Goal: Information Seeking & Learning: Learn about a topic

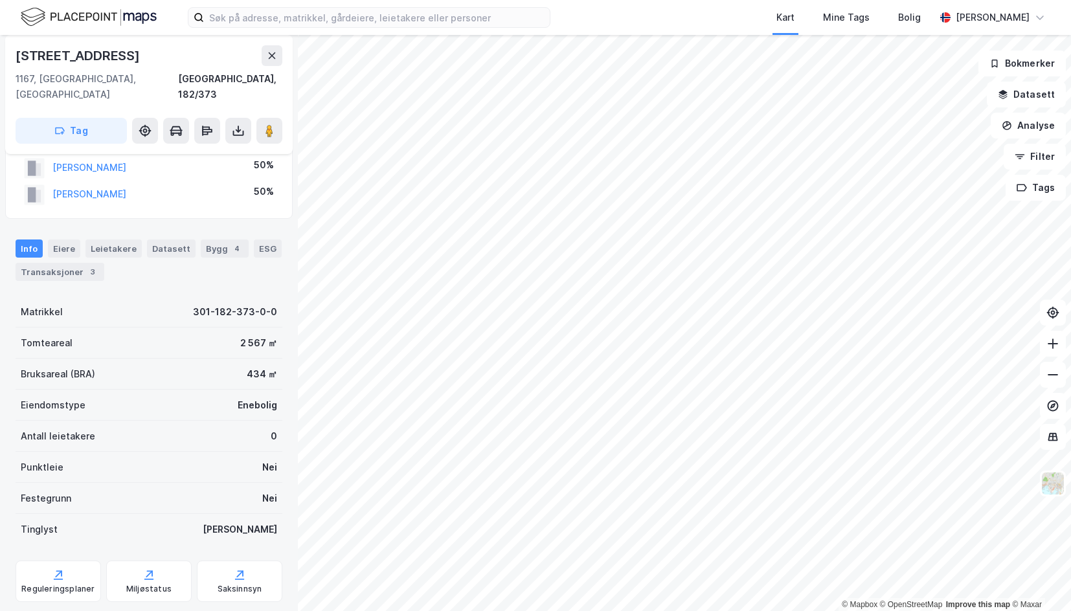
scroll to position [65, 0]
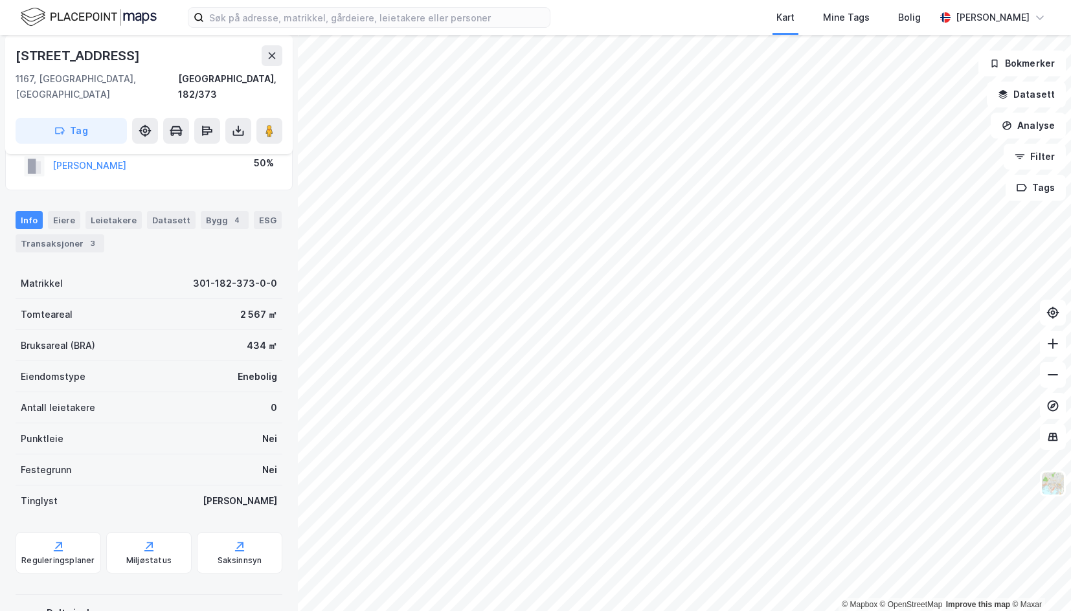
click at [560, 611] on html "Kart Mine Tags Bolig [PERSON_NAME] © Mapbox © OpenStreetMap Improve this map © …" at bounding box center [535, 305] width 1071 height 611
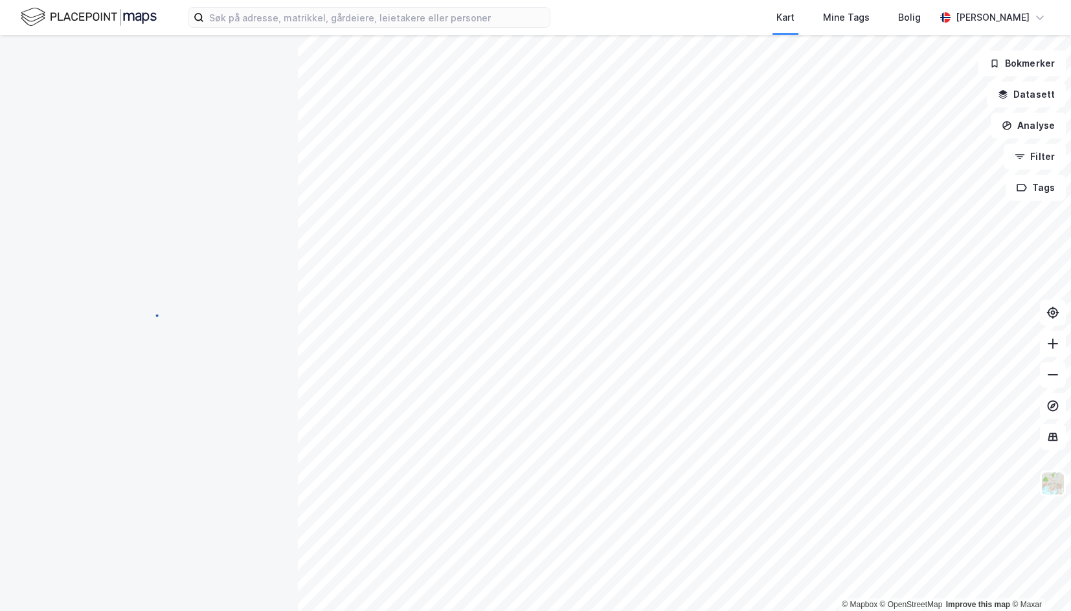
scroll to position [1, 0]
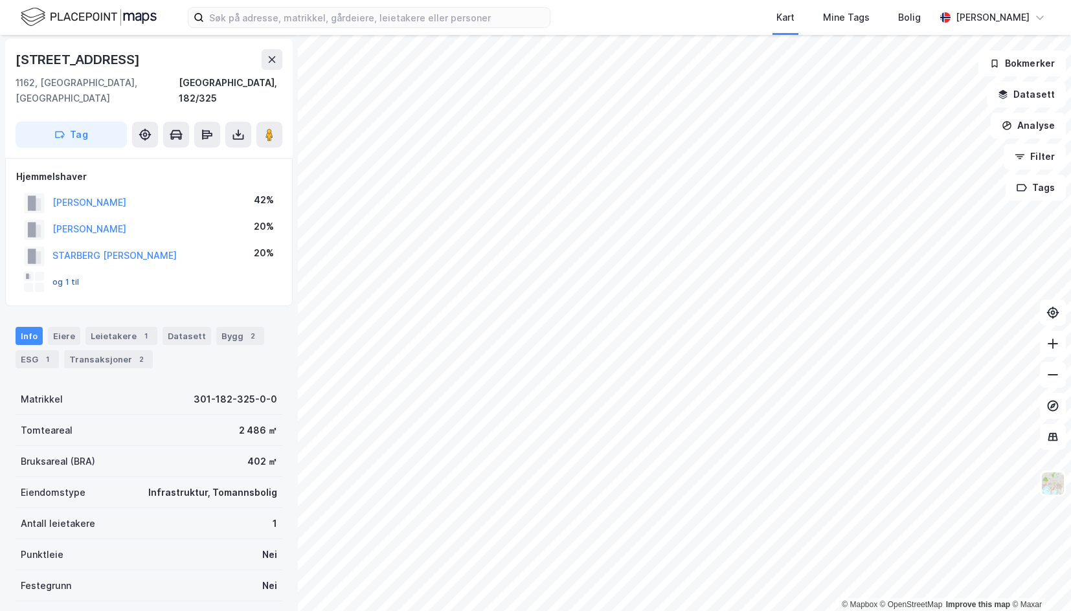
click at [0, 0] on button "og 1 til" at bounding box center [0, 0] width 0 height 0
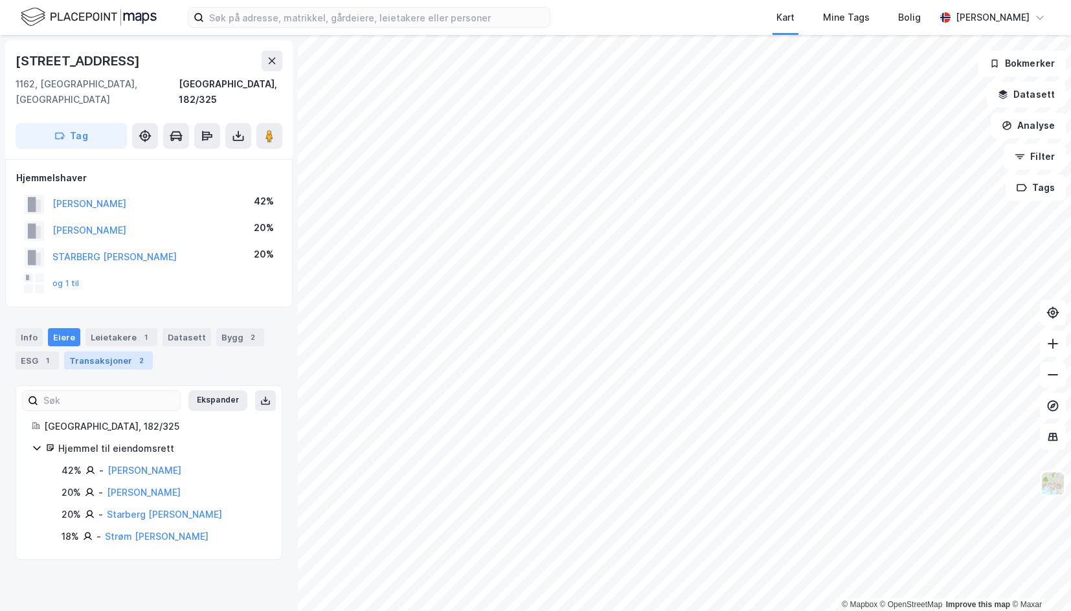
click at [122, 352] on div "Transaksjoner 2" at bounding box center [108, 361] width 89 height 18
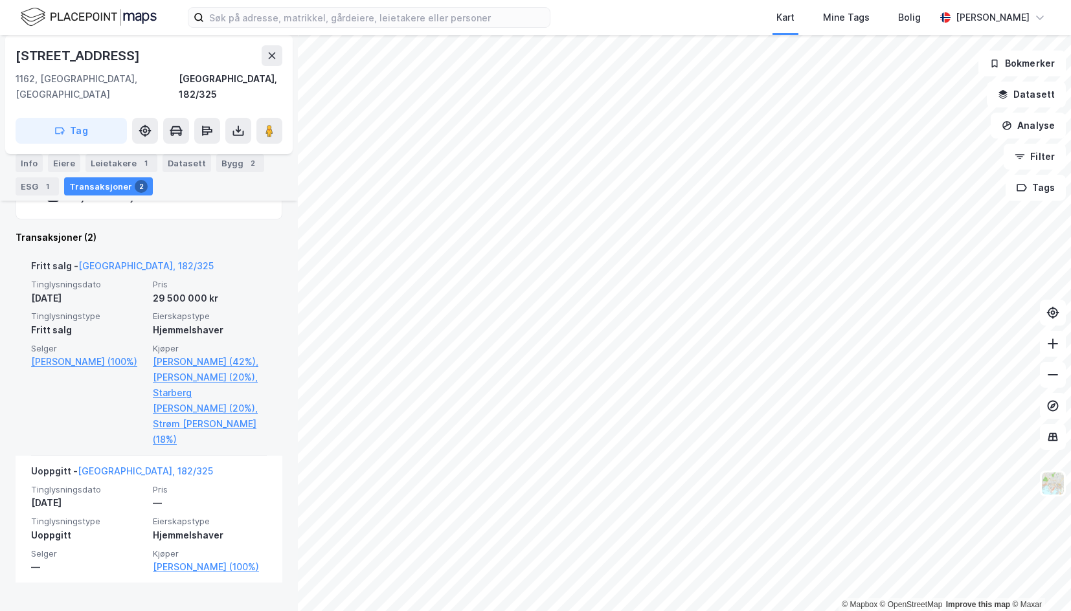
scroll to position [363, 0]
click at [161, 353] on link "[PERSON_NAME] (42%)," at bounding box center [210, 361] width 114 height 16
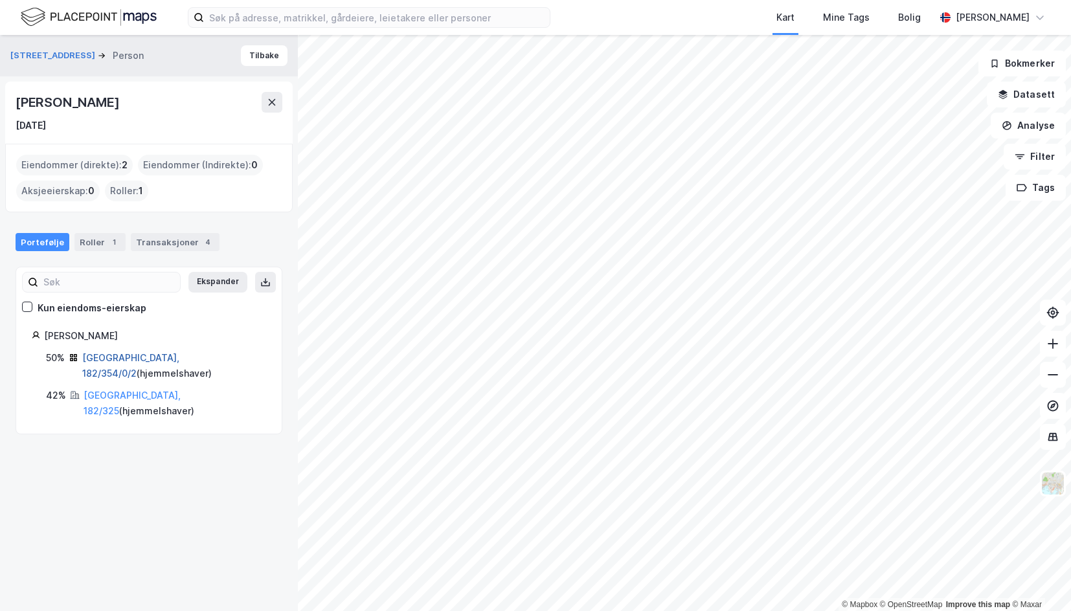
click at [135, 356] on link "[GEOGRAPHIC_DATA], 182/354/0/2" at bounding box center [130, 365] width 97 height 27
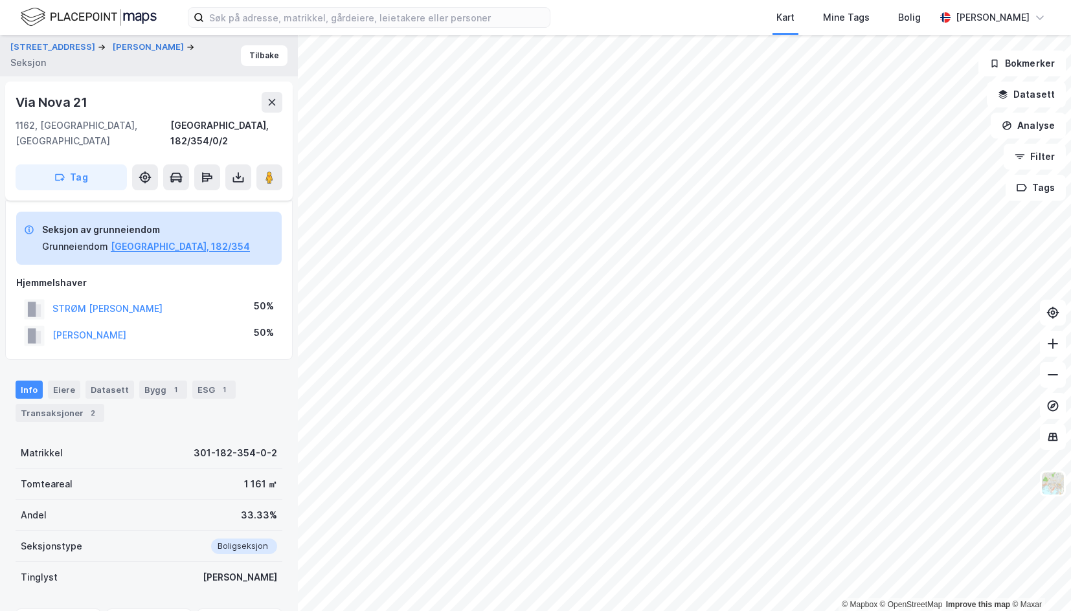
scroll to position [117, 0]
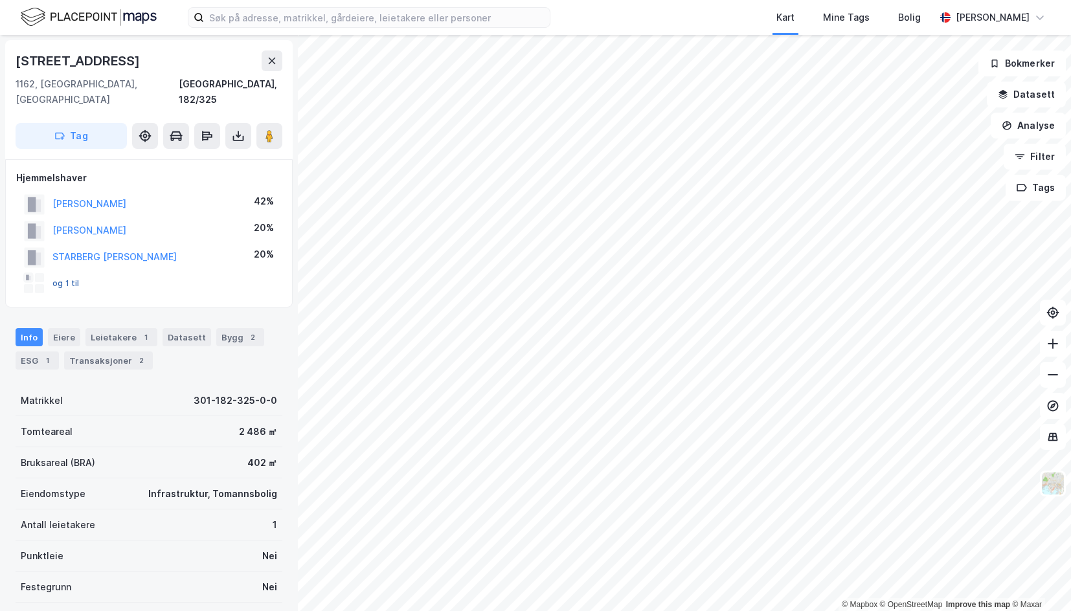
click at [0, 0] on button "og 1 til" at bounding box center [0, 0] width 0 height 0
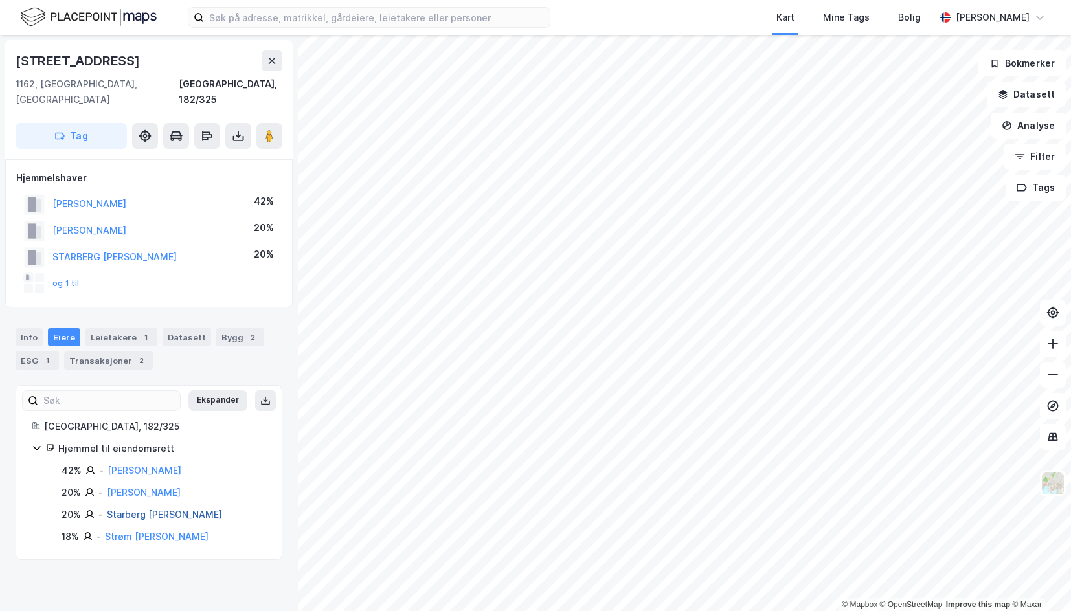
click at [152, 509] on link "Starberg [PERSON_NAME]" at bounding box center [164, 514] width 115 height 11
click at [138, 465] on link "[PERSON_NAME]" at bounding box center [145, 470] width 74 height 11
click at [127, 487] on link "[PERSON_NAME]" at bounding box center [144, 492] width 74 height 11
click at [158, 531] on link "Strøm [PERSON_NAME]" at bounding box center [157, 536] width 104 height 11
click at [150, 509] on link "Starberg [PERSON_NAME]" at bounding box center [164, 514] width 115 height 11
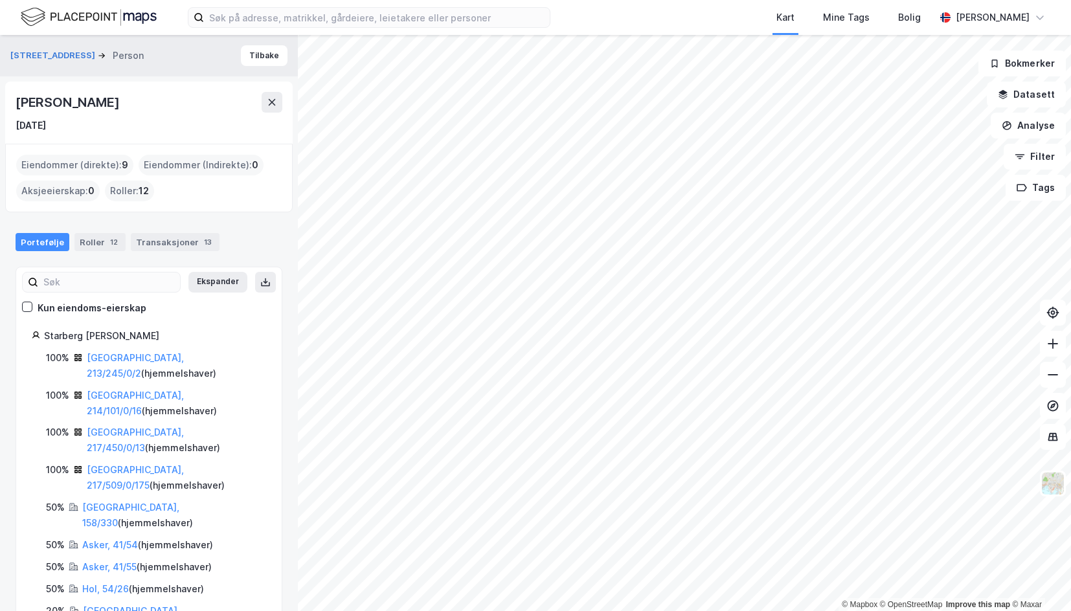
click at [122, 102] on div "[PERSON_NAME]" at bounding box center [69, 102] width 106 height 21
drag, startPoint x: 132, startPoint y: 102, endPoint x: 16, endPoint y: 95, distance: 116.8
click at [16, 95] on div "[PERSON_NAME]" at bounding box center [69, 102] width 106 height 21
copy div "[PERSON_NAME]"
click at [34, 52] on button "[STREET_ADDRESS]" at bounding box center [53, 55] width 87 height 13
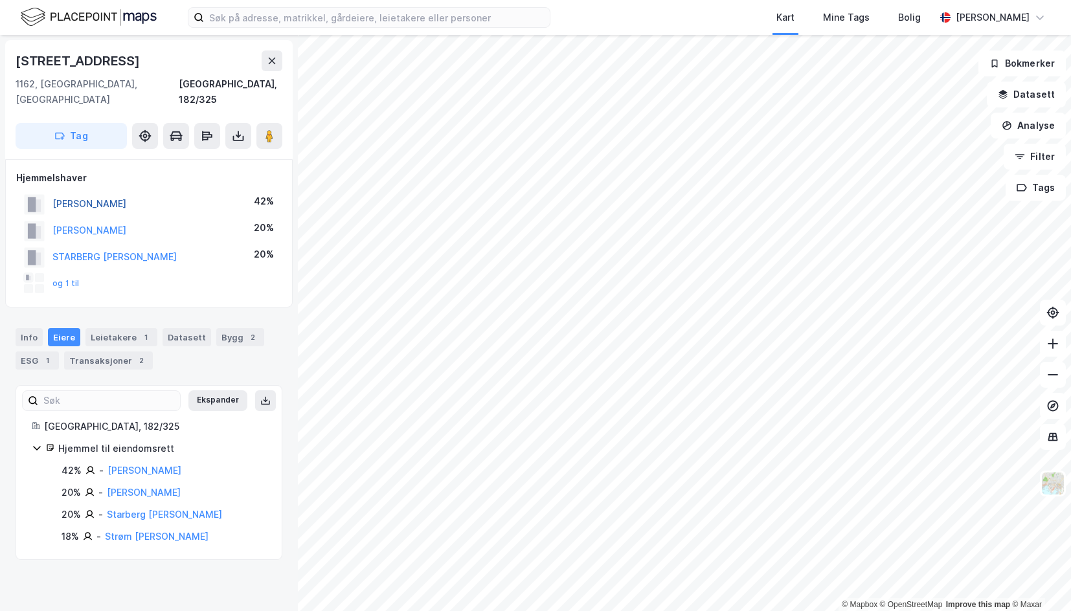
click at [0, 0] on button "[PERSON_NAME]" at bounding box center [0, 0] width 0 height 0
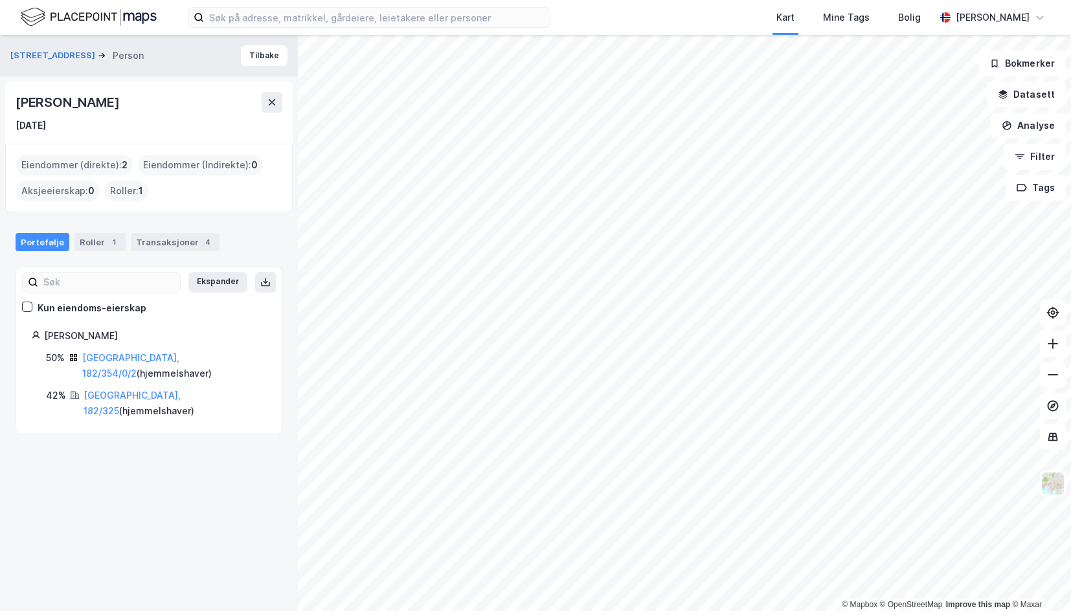
drag, startPoint x: 146, startPoint y: 100, endPoint x: 8, endPoint y: 103, distance: 138.6
click at [8, 103] on div "[PERSON_NAME] [DATE]" at bounding box center [149, 113] width 288 height 62
copy div "[PERSON_NAME]"
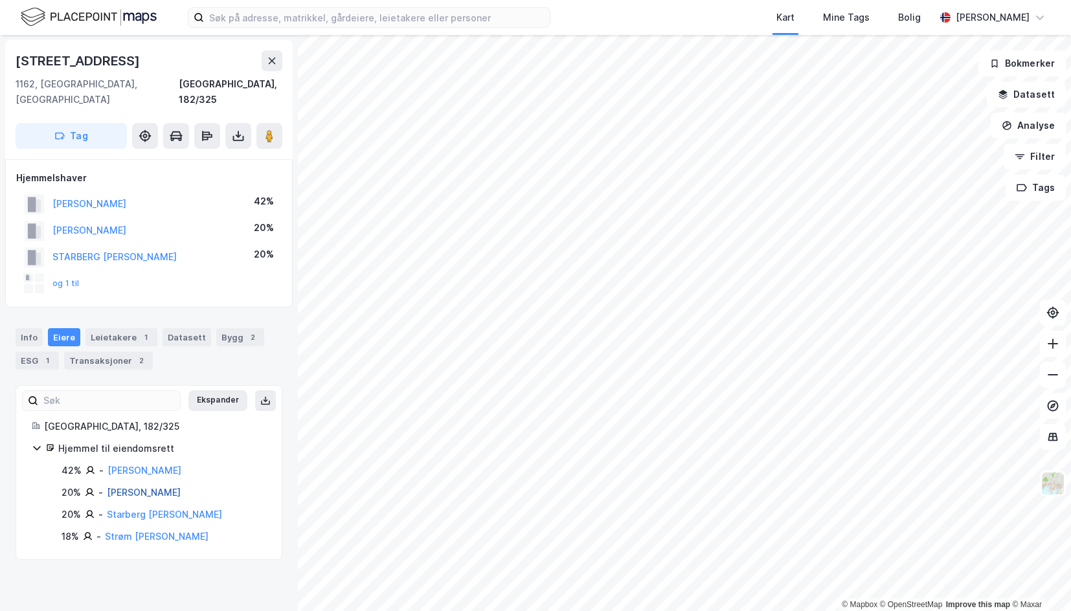
click at [107, 487] on link "[PERSON_NAME]" at bounding box center [144, 492] width 74 height 11
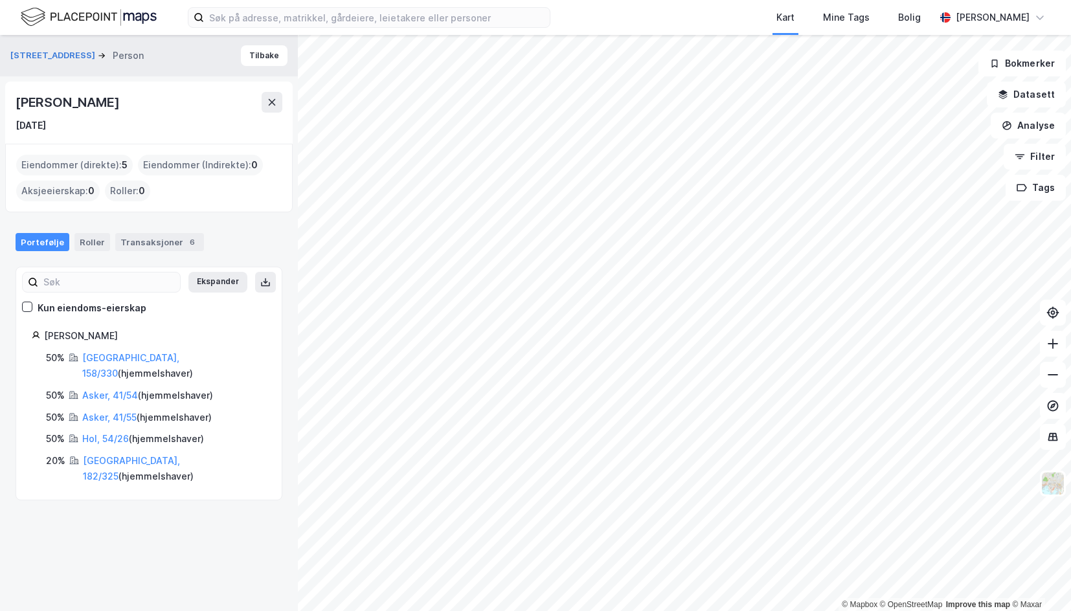
drag, startPoint x: 124, startPoint y: 102, endPoint x: 17, endPoint y: 104, distance: 107.5
click at [17, 104] on div "[PERSON_NAME]" at bounding box center [69, 102] width 106 height 21
copy div "[PERSON_NAME]"
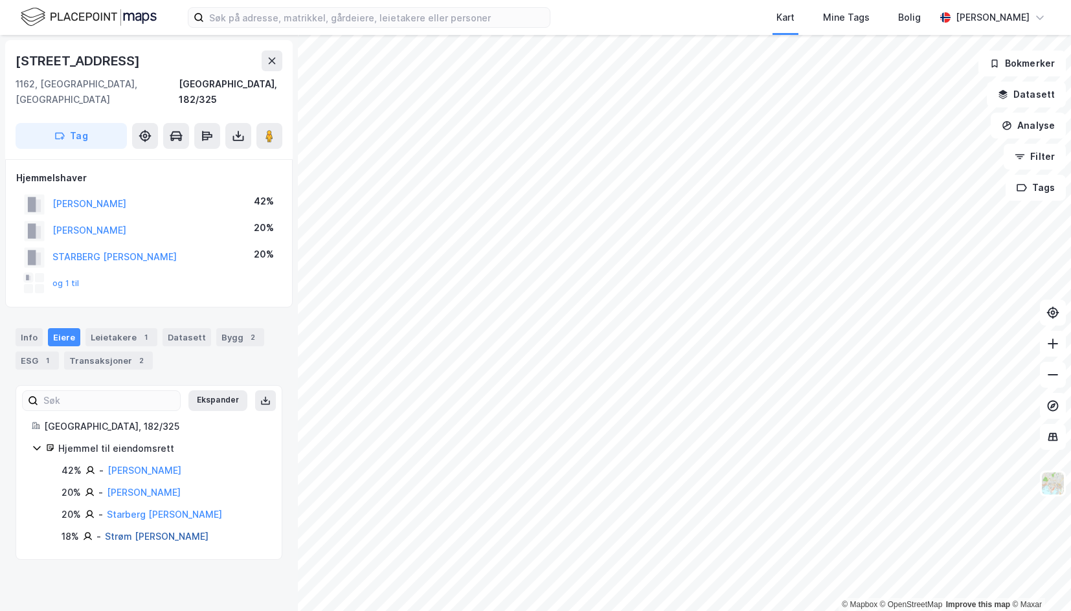
click at [137, 531] on link "Strøm [PERSON_NAME]" at bounding box center [157, 536] width 104 height 11
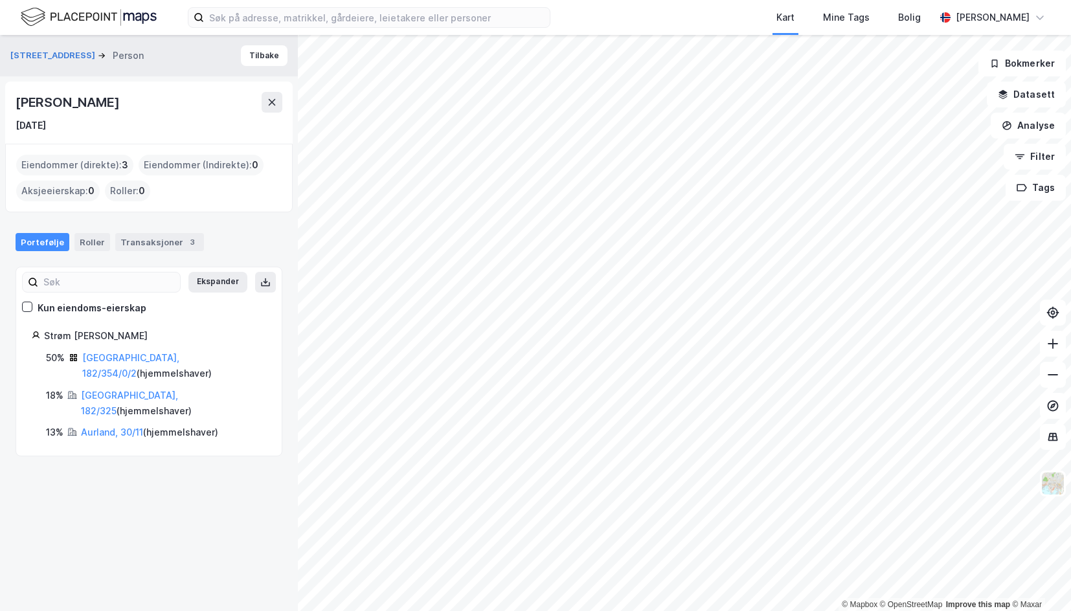
drag, startPoint x: 191, startPoint y: 101, endPoint x: 5, endPoint y: 100, distance: 186.6
click at [5, 100] on div "Solveien 101 Person [PERSON_NAME] [DATE] Eiendommer (direkte) : 3 Eiendommer (I…" at bounding box center [149, 323] width 298 height 577
copy div "[PERSON_NAME]"
click at [97, 427] on link "Aurland, 30/11" at bounding box center [112, 432] width 62 height 11
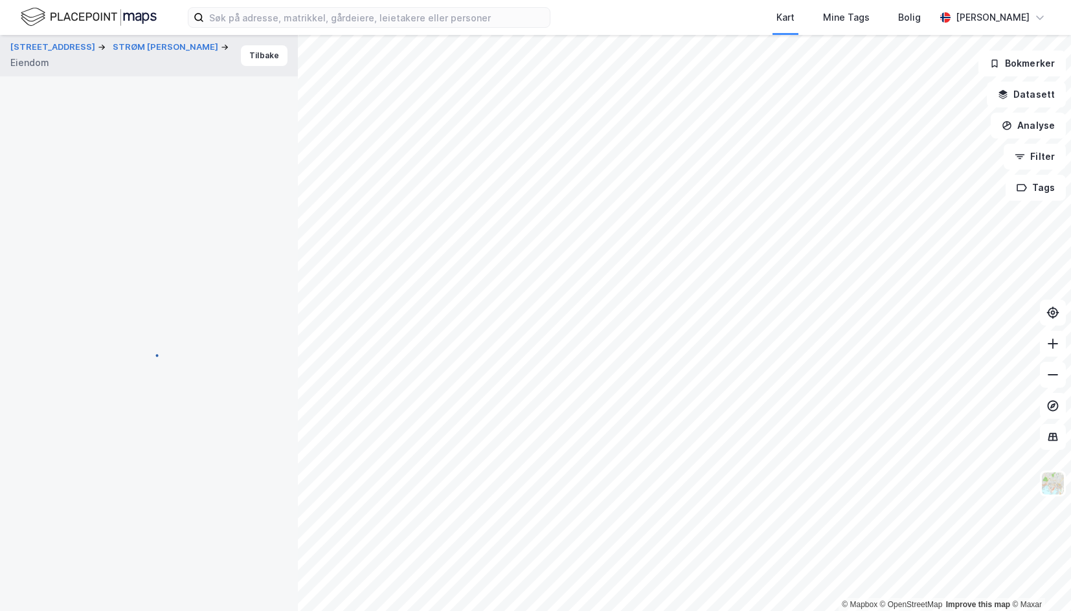
scroll to position [3, 0]
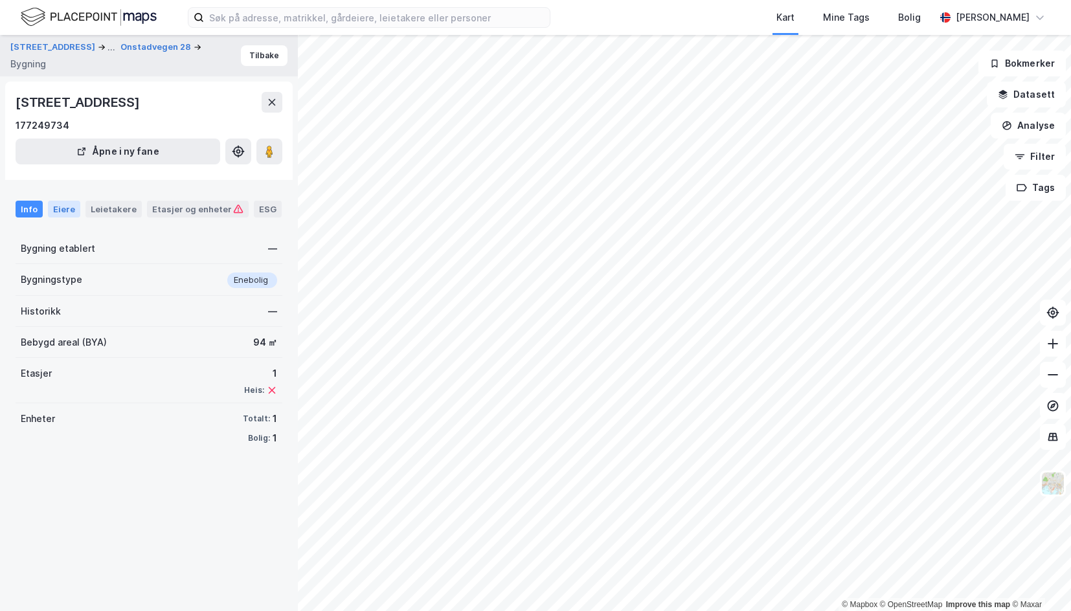
click at [66, 209] on div "Eiere" at bounding box center [64, 209] width 32 height 17
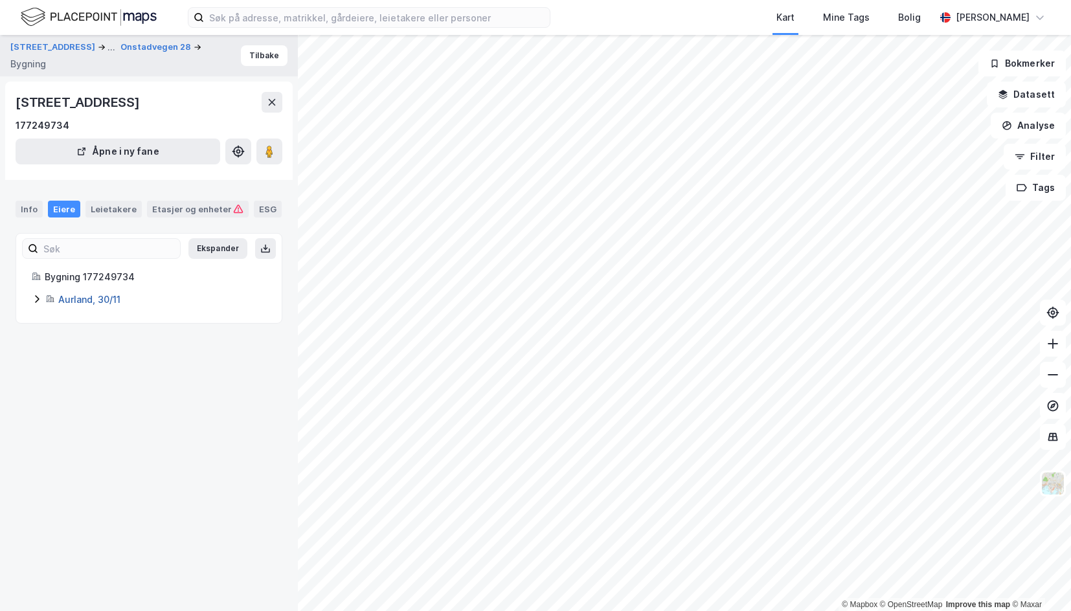
click at [90, 299] on link "Aurland, 30/11" at bounding box center [89, 299] width 62 height 11
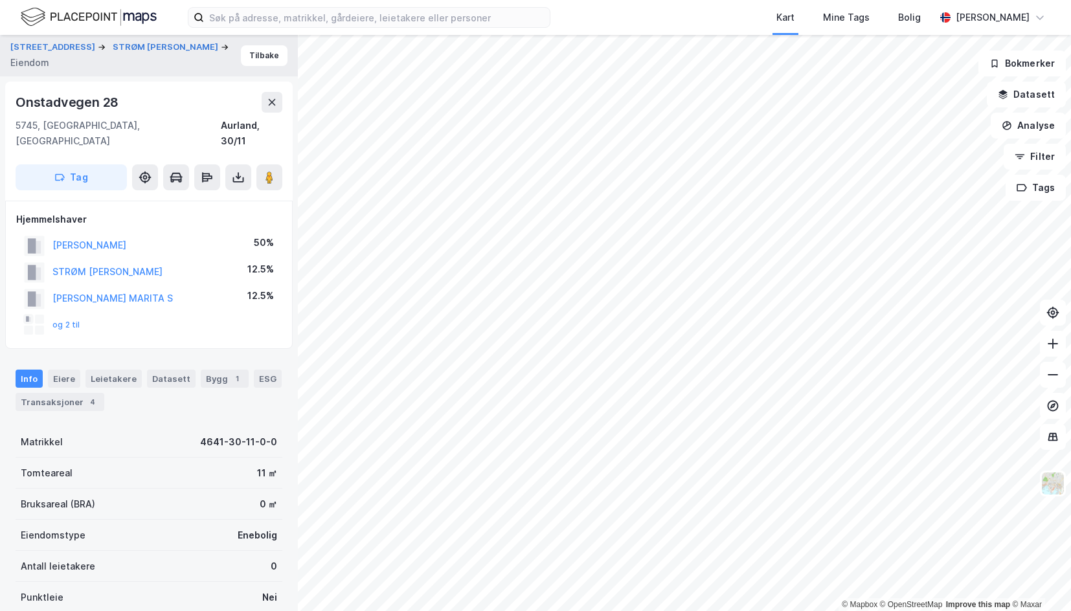
scroll to position [3, 0]
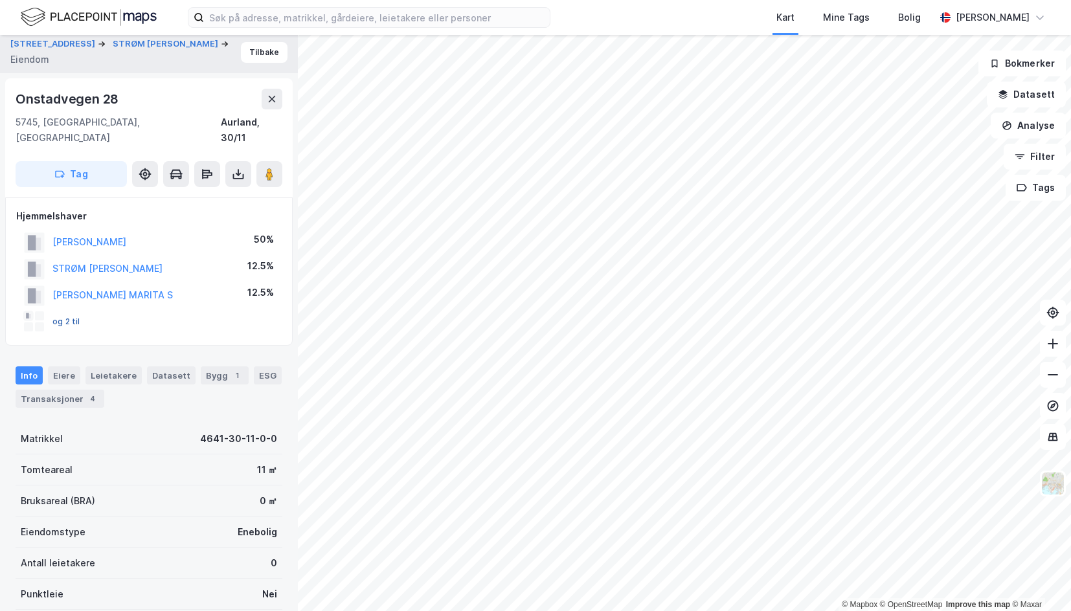
click at [0, 0] on button "og 2 til" at bounding box center [0, 0] width 0 height 0
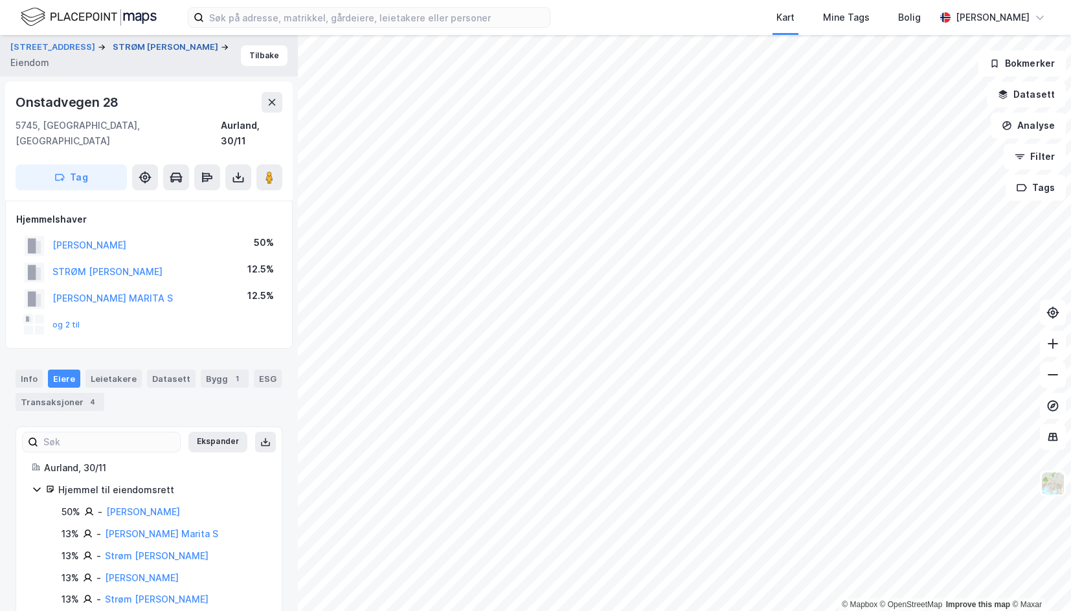
click at [113, 45] on button "STRØM [PERSON_NAME]" at bounding box center [167, 47] width 108 height 13
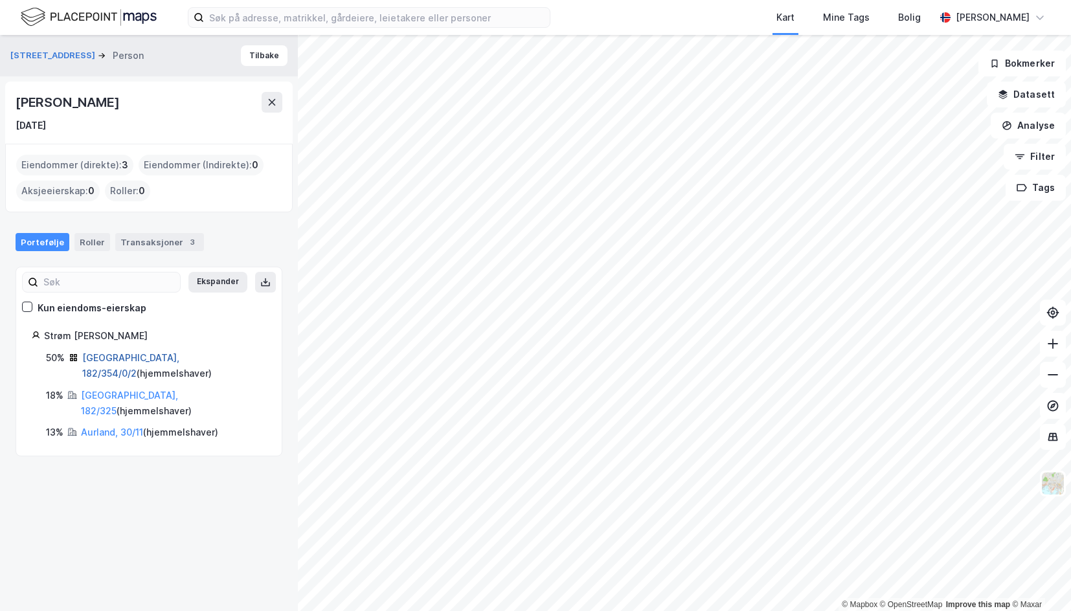
click at [124, 354] on link "[GEOGRAPHIC_DATA], 182/354/0/2" at bounding box center [130, 365] width 97 height 27
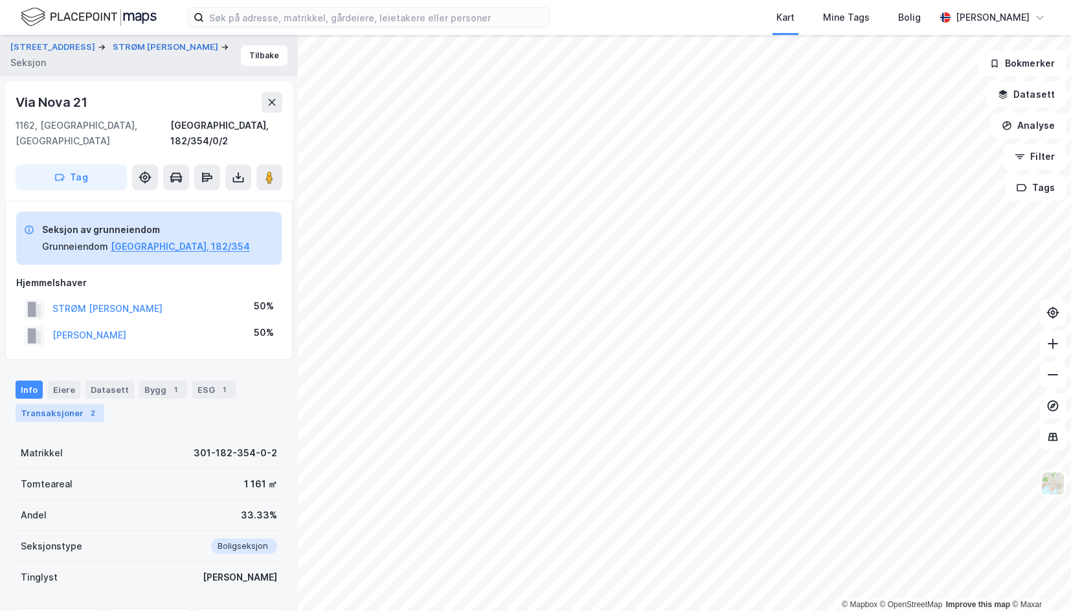
click at [50, 404] on div "Transaksjoner 2" at bounding box center [60, 413] width 89 height 18
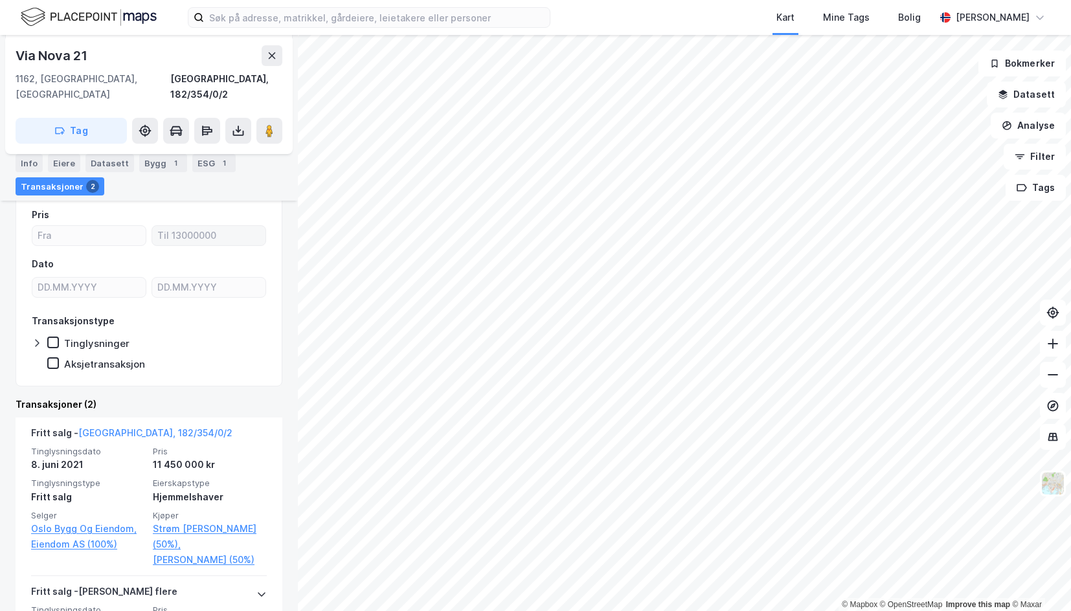
scroll to position [369, 0]
